Goal: Transaction & Acquisition: Purchase product/service

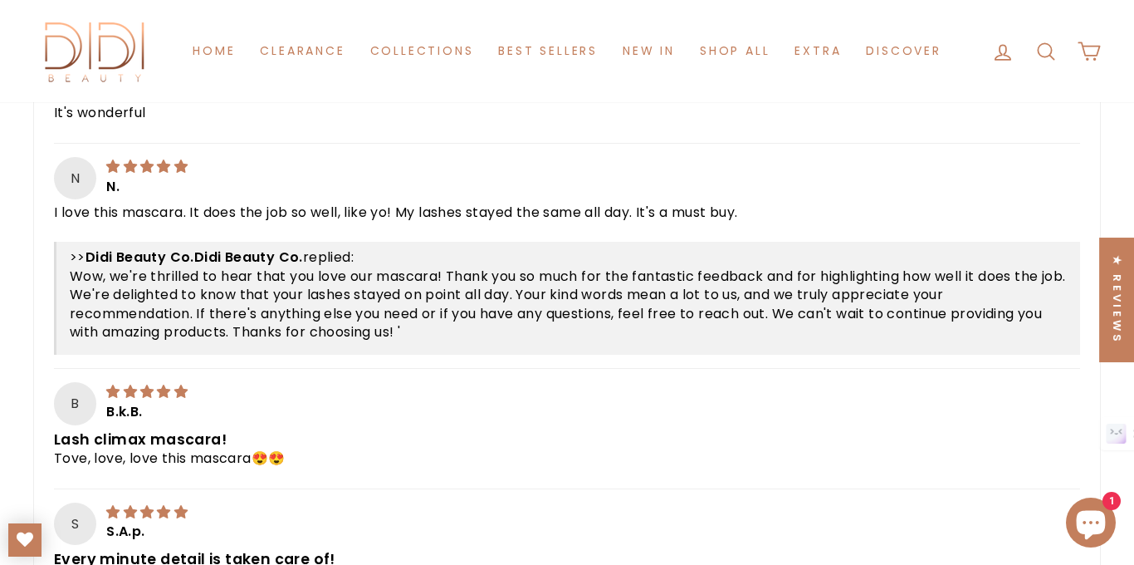
scroll to position [1000, 0]
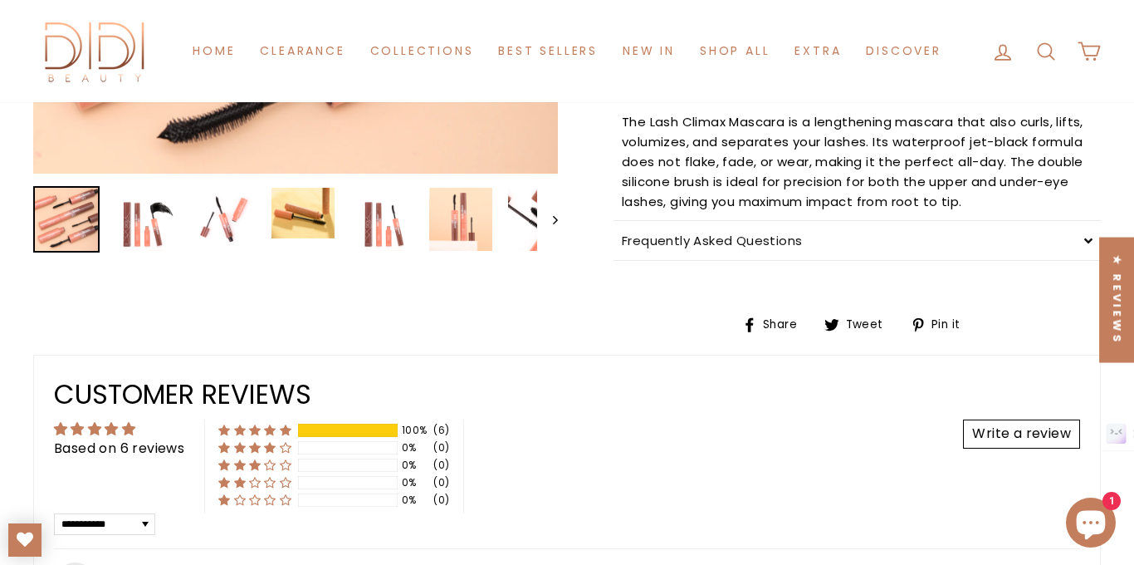
scroll to position [570, 0]
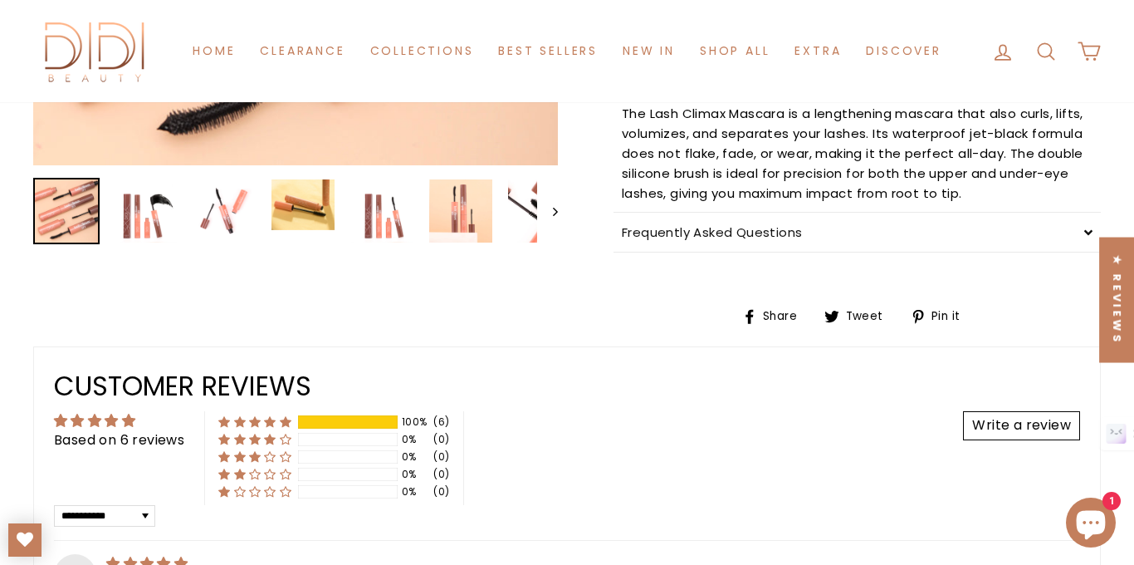
click at [555, 208] on icon "Next" at bounding box center [555, 212] width 5 height 8
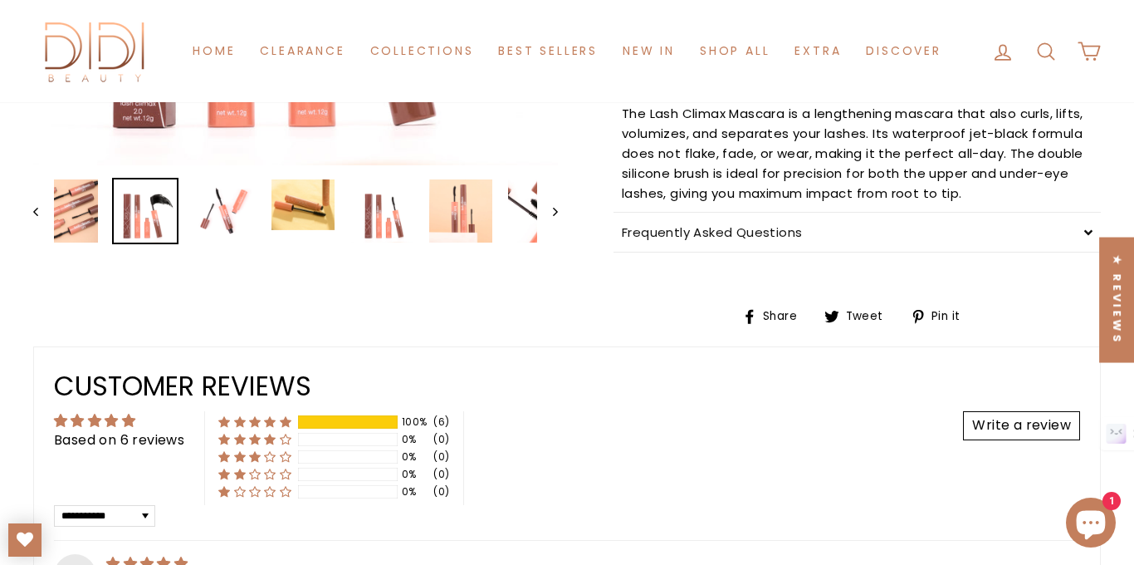
click at [555, 208] on icon "Next" at bounding box center [555, 212] width 5 height 8
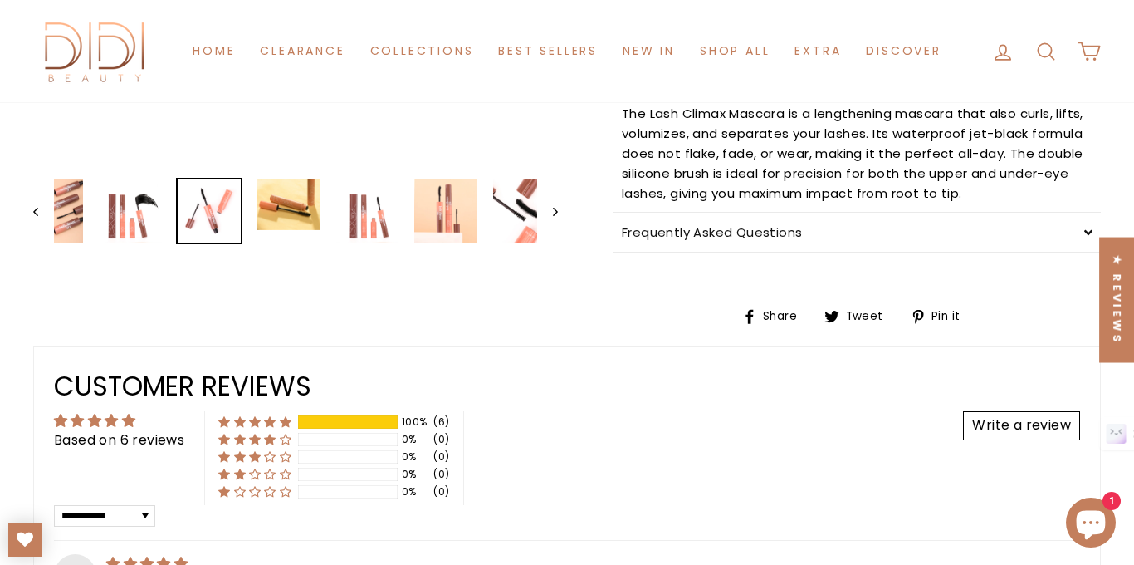
click at [555, 208] on icon "Next" at bounding box center [555, 212] width 5 height 8
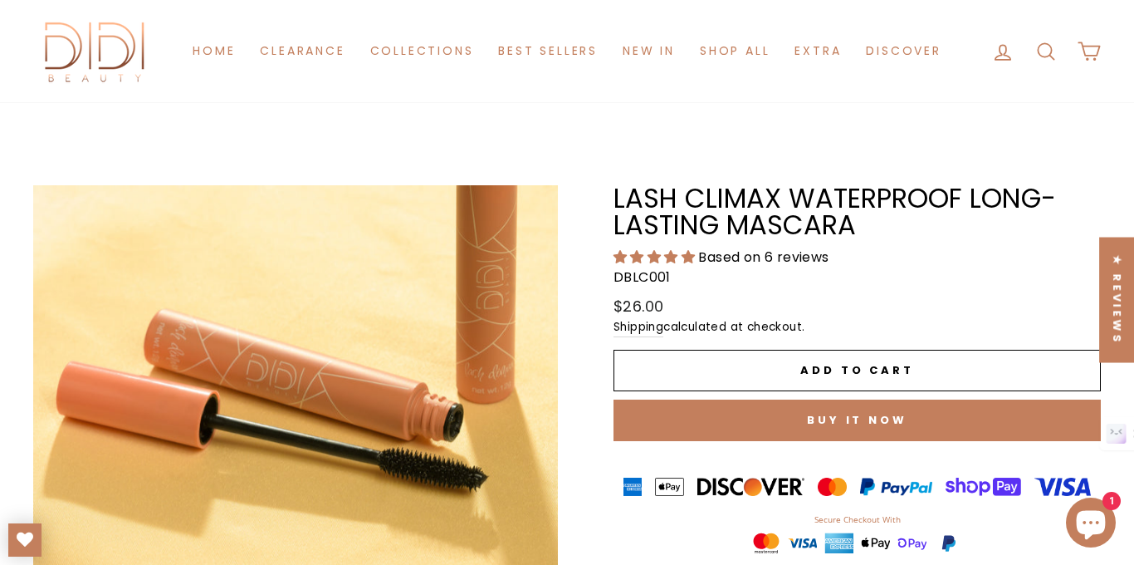
scroll to position [0, 0]
